Goal: Task Accomplishment & Management: Use online tool/utility

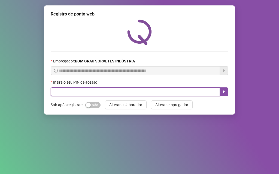
click at [121, 93] on input "text" at bounding box center [135, 92] width 169 height 9
type input "*****"
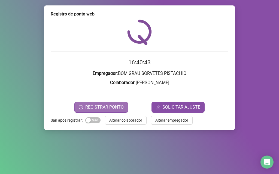
click at [108, 110] on span "REGISTRAR PONTO" at bounding box center [104, 107] width 38 height 7
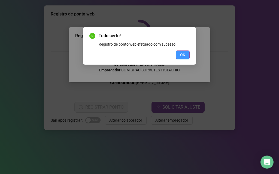
click at [179, 54] on button "OK" at bounding box center [183, 55] width 14 height 9
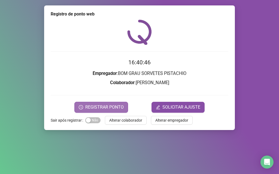
click at [118, 105] on span "REGISTRAR PONTO" at bounding box center [104, 107] width 38 height 7
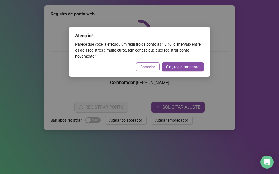
click at [152, 68] on span "Cancelar" at bounding box center [147, 67] width 15 height 6
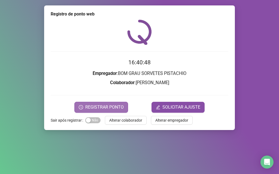
click at [117, 108] on span "REGISTRAR PONTO" at bounding box center [104, 107] width 38 height 7
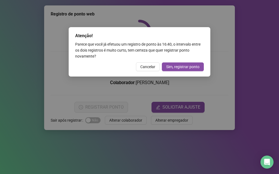
click at [147, 71] on div "Atenção! Parece que você já efetuou um registro de ponto às 16:40 , o intervalo…" at bounding box center [140, 52] width 142 height 50
click at [145, 69] on span "Cancelar" at bounding box center [147, 67] width 15 height 6
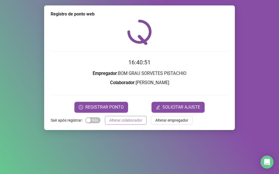
click at [137, 118] on span "Alterar colaborador" at bounding box center [125, 121] width 33 height 6
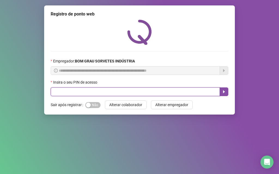
click at [137, 88] on input "text" at bounding box center [135, 92] width 169 height 9
